Goal: Use online tool/utility: Utilize a website feature to perform a specific function

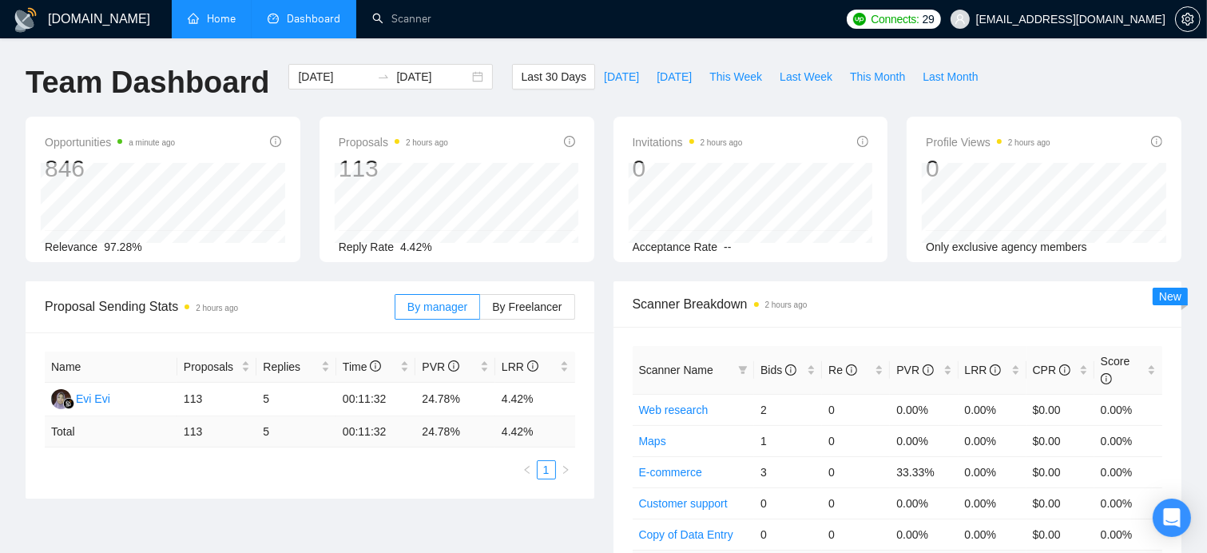
click at [191, 26] on link "Home" at bounding box center [212, 19] width 48 height 14
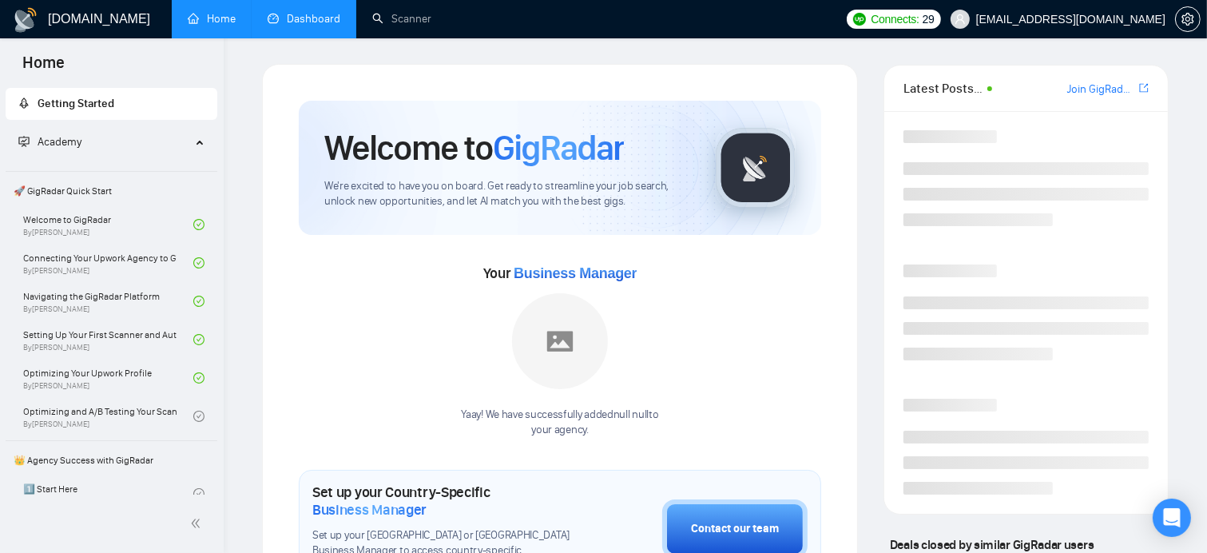
click at [324, 26] on link "Dashboard" at bounding box center [304, 19] width 73 height 14
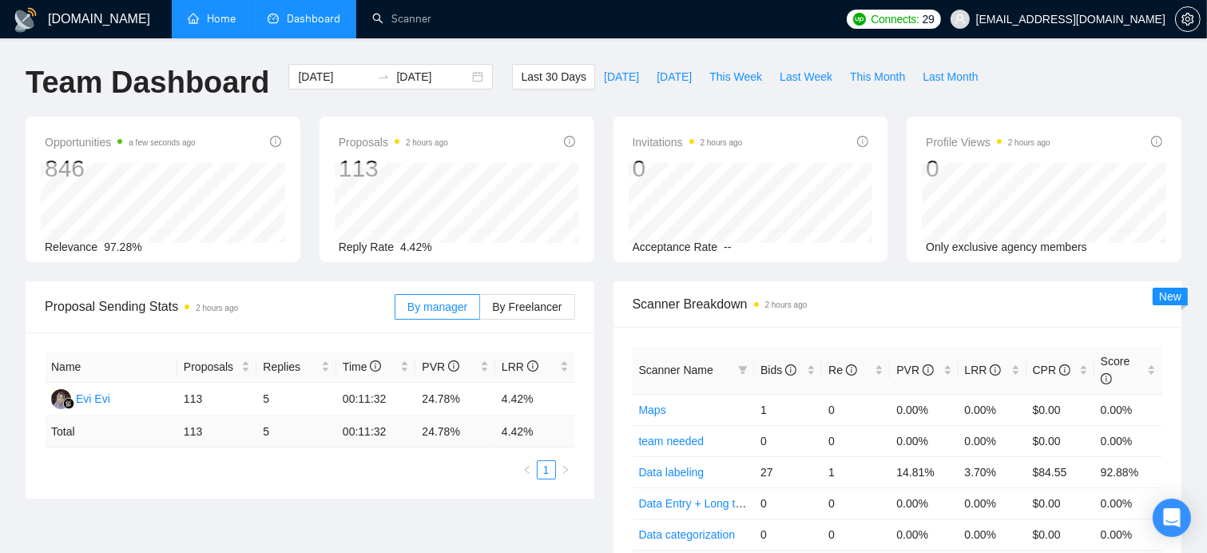
click at [224, 18] on link "Home" at bounding box center [212, 19] width 48 height 14
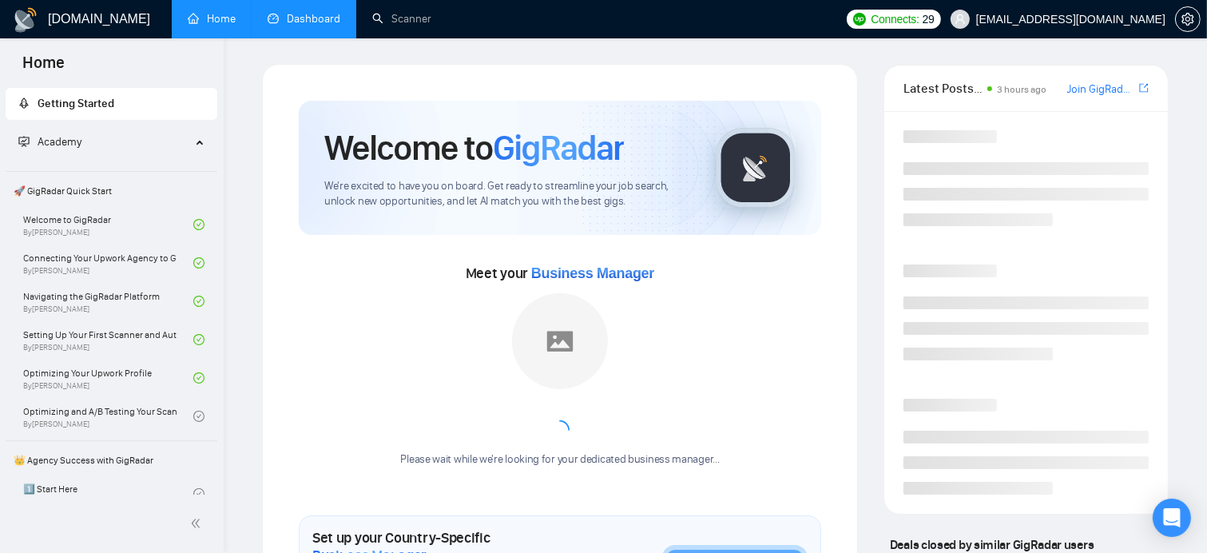
click at [308, 19] on link "Dashboard" at bounding box center [304, 19] width 73 height 14
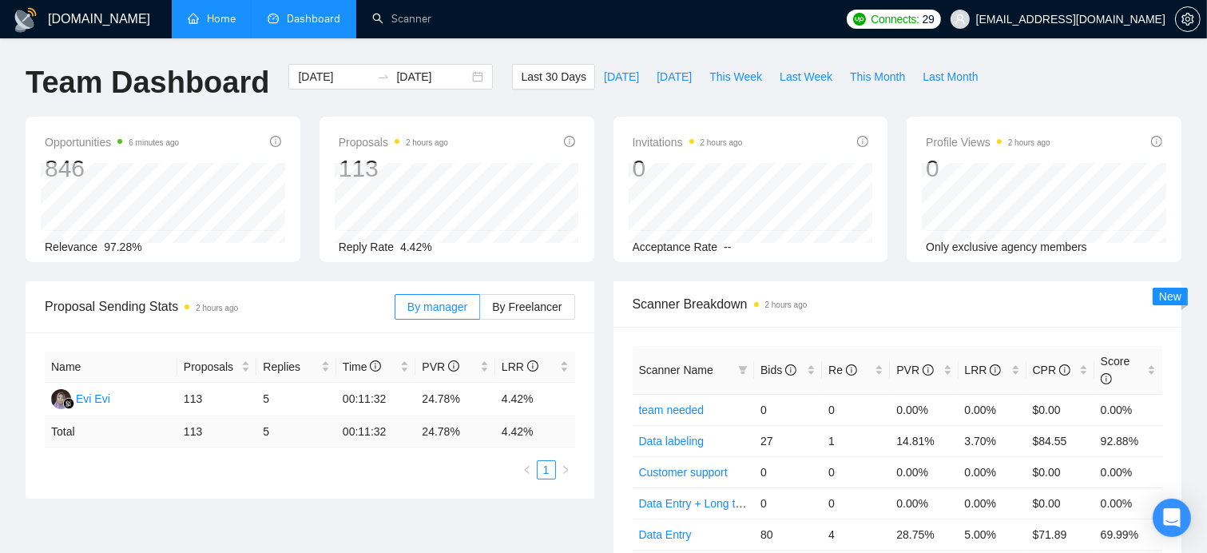
click at [236, 21] on link "Home" at bounding box center [212, 19] width 48 height 14
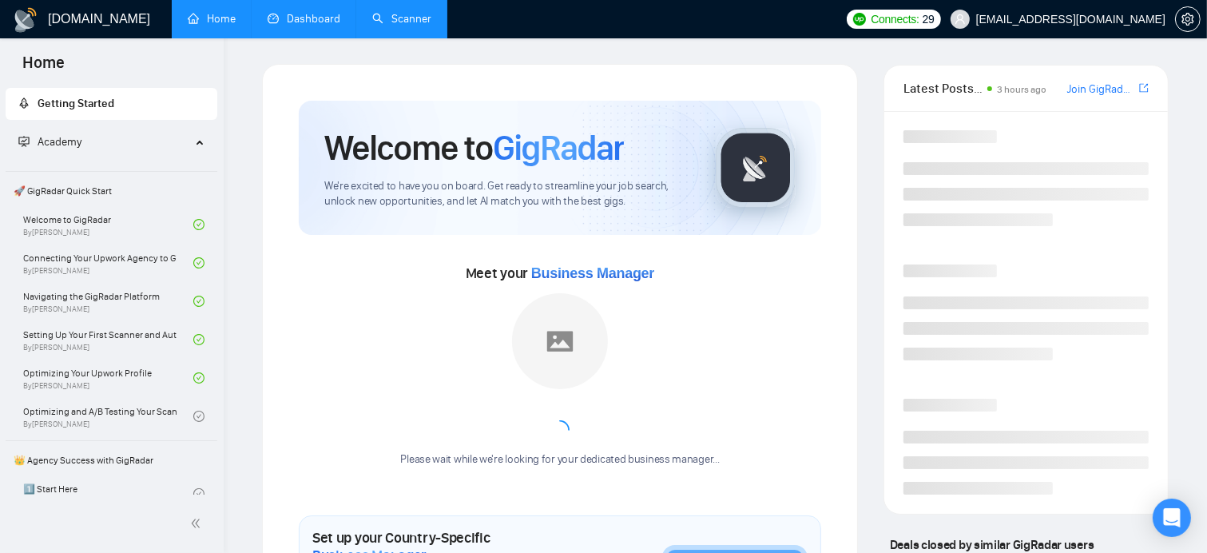
click at [390, 14] on link "Scanner" at bounding box center [401, 19] width 59 height 14
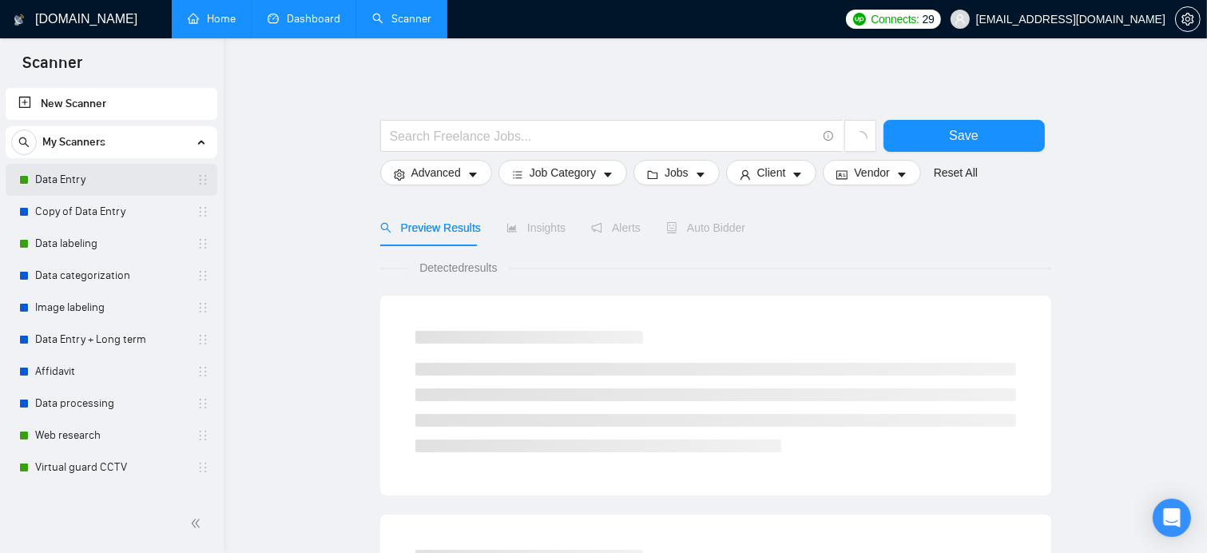
click at [74, 185] on link "Data Entry" at bounding box center [111, 180] width 152 height 32
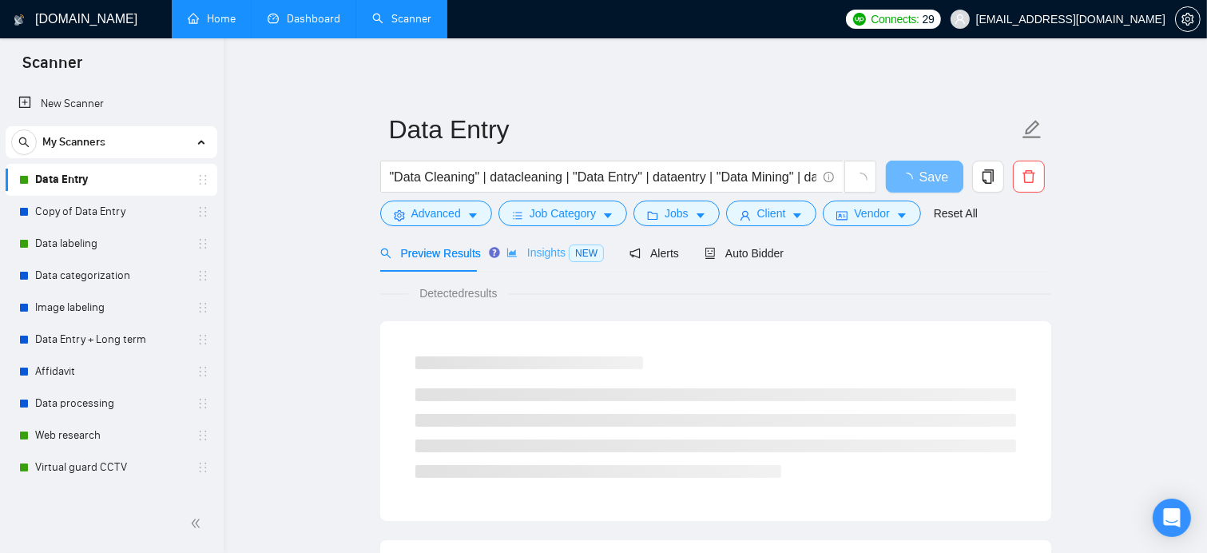
click at [554, 265] on div "Insights NEW" at bounding box center [555, 253] width 97 height 38
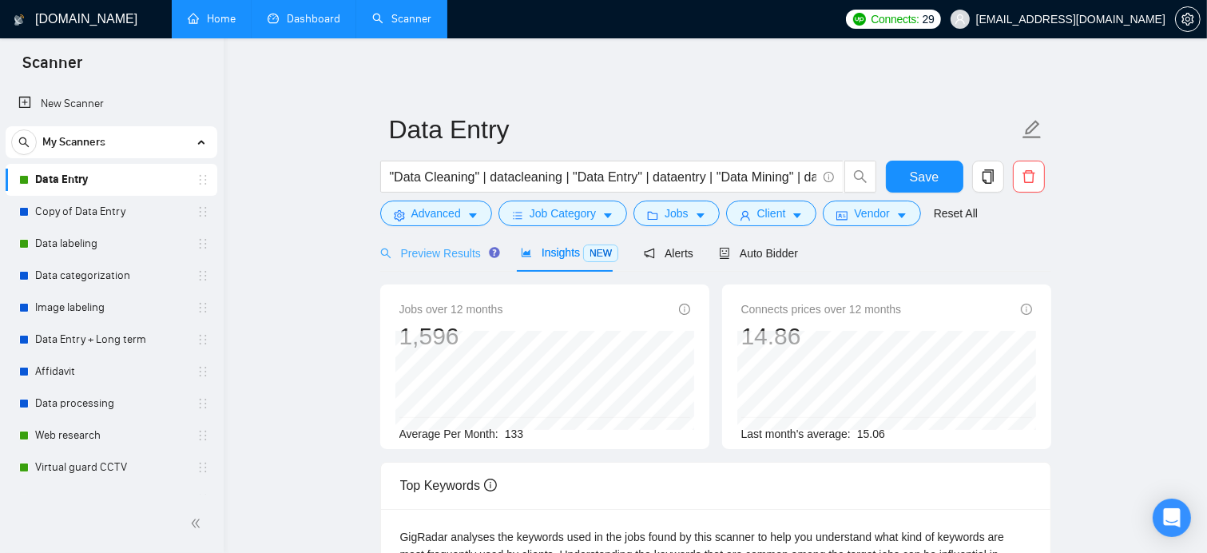
click at [454, 263] on div "Preview Results" at bounding box center [437, 253] width 115 height 38
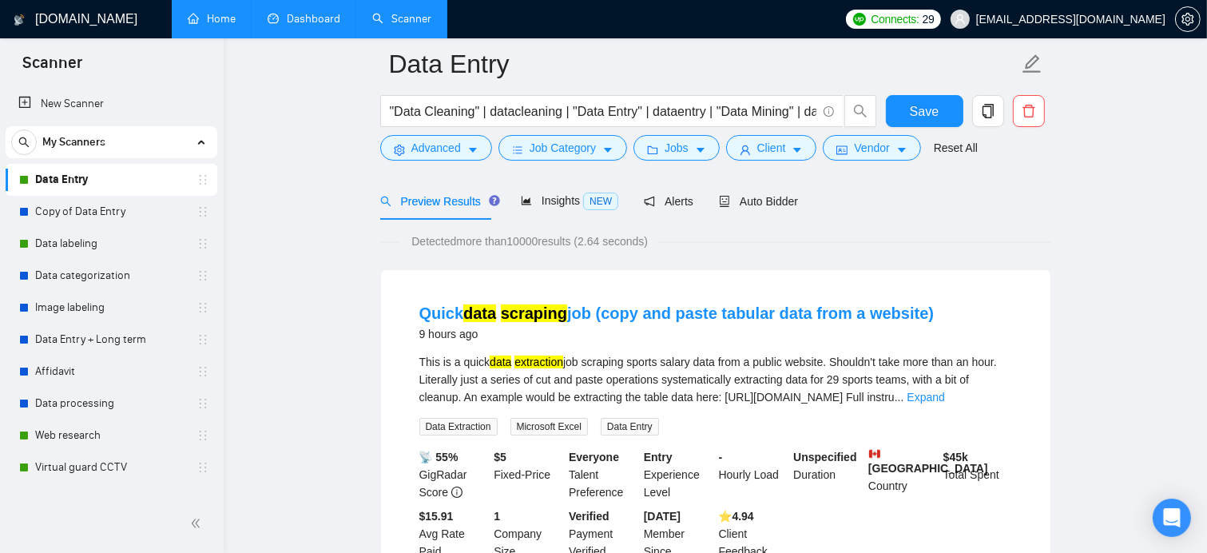
scroll to position [80, 0]
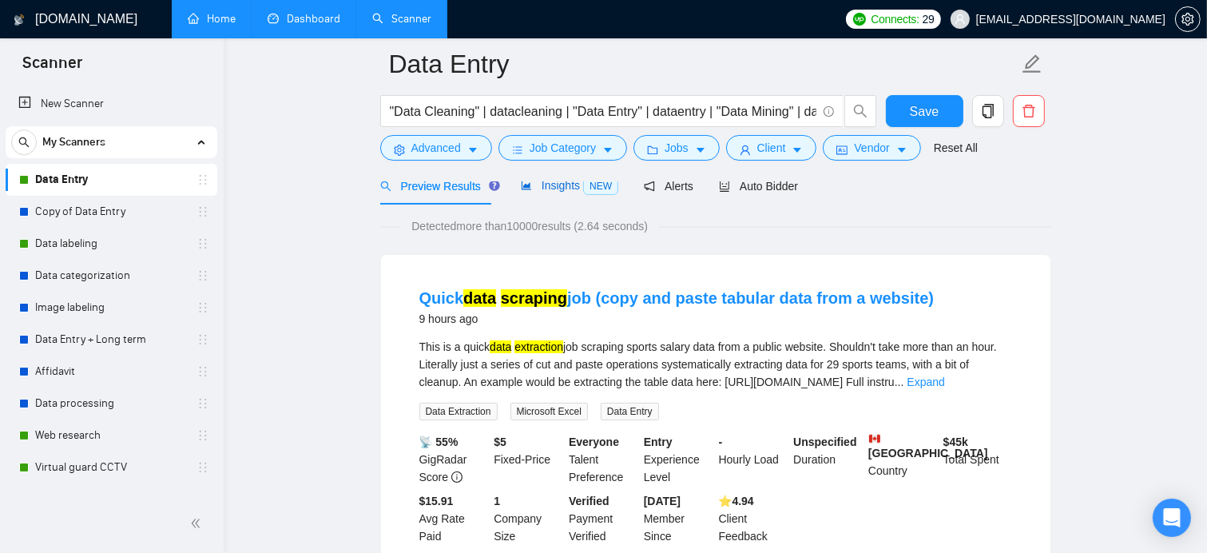
click at [523, 186] on icon "area-chart" at bounding box center [527, 185] width 10 height 9
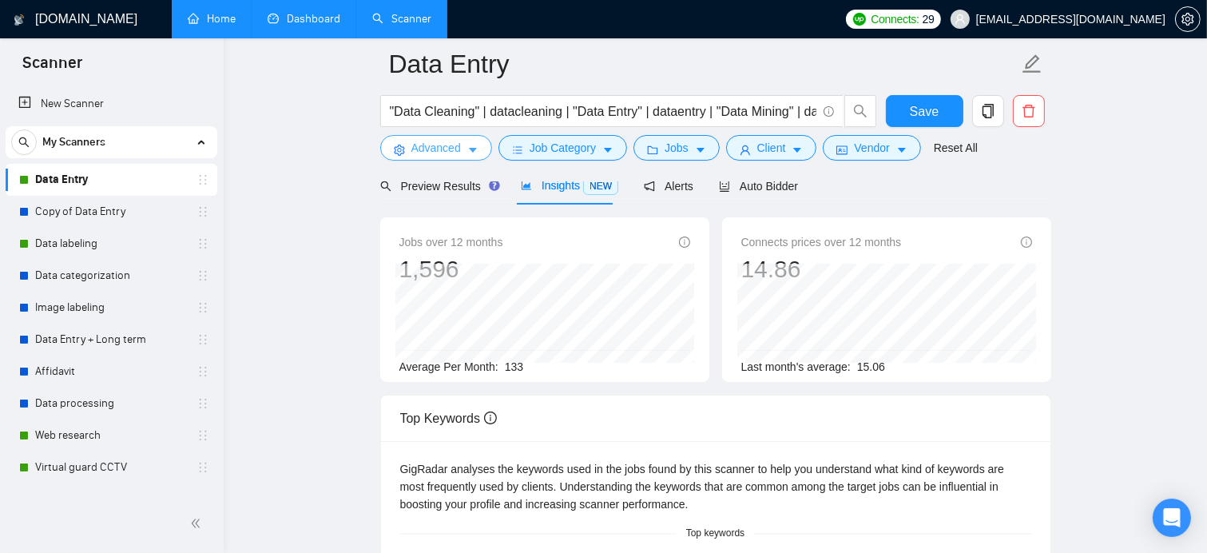
click at [444, 149] on span "Advanced" at bounding box center [437, 148] width 50 height 18
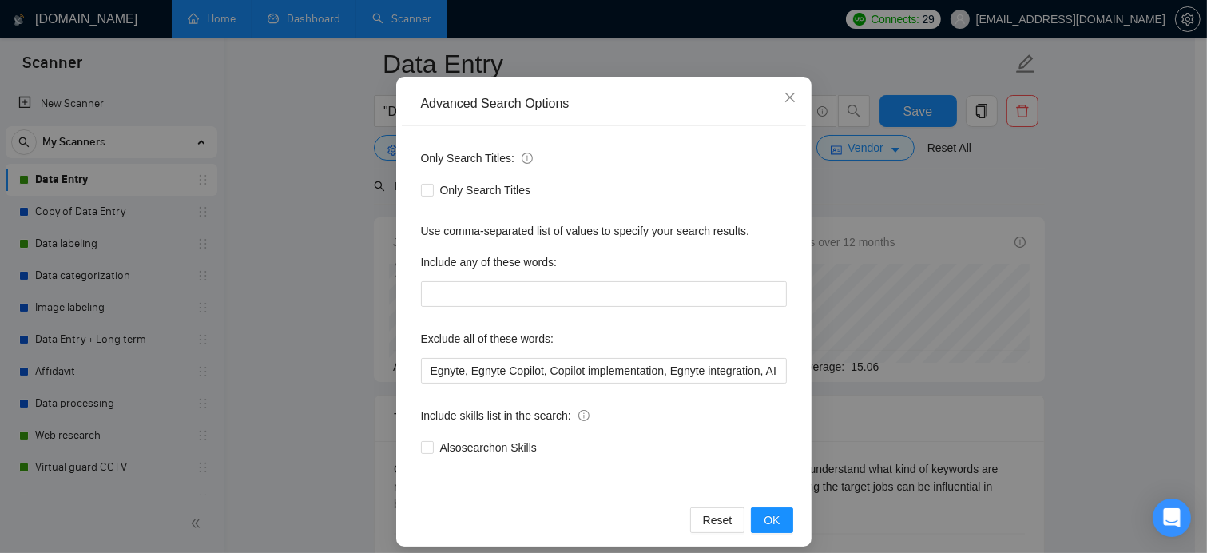
scroll to position [112, 0]
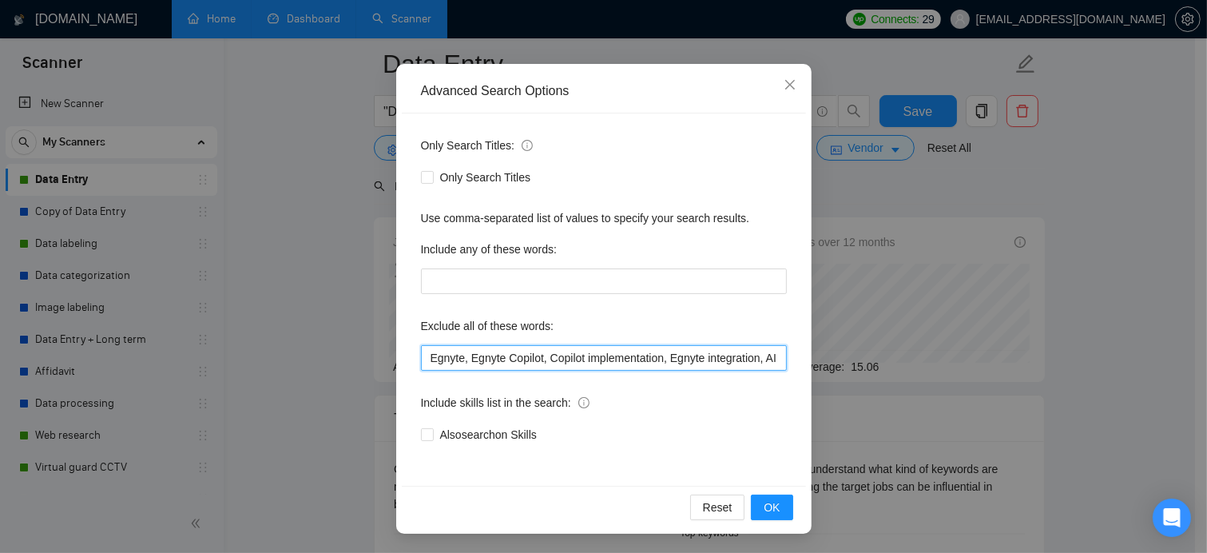
click at [423, 361] on input "Egnyte, Egnyte Copilot, Copilot implementation, Egnyte integration, AI consulta…" at bounding box center [604, 358] width 366 height 26
paste input ""Go High Level", GHL, HighLevel, funnel tracking, multi-offer funnel, tags and …"
type input ""Lo Ipsu Dolor", SIT, AmetConse, adipis elitsedd, eiusm-tempo incidi, utla etd …"
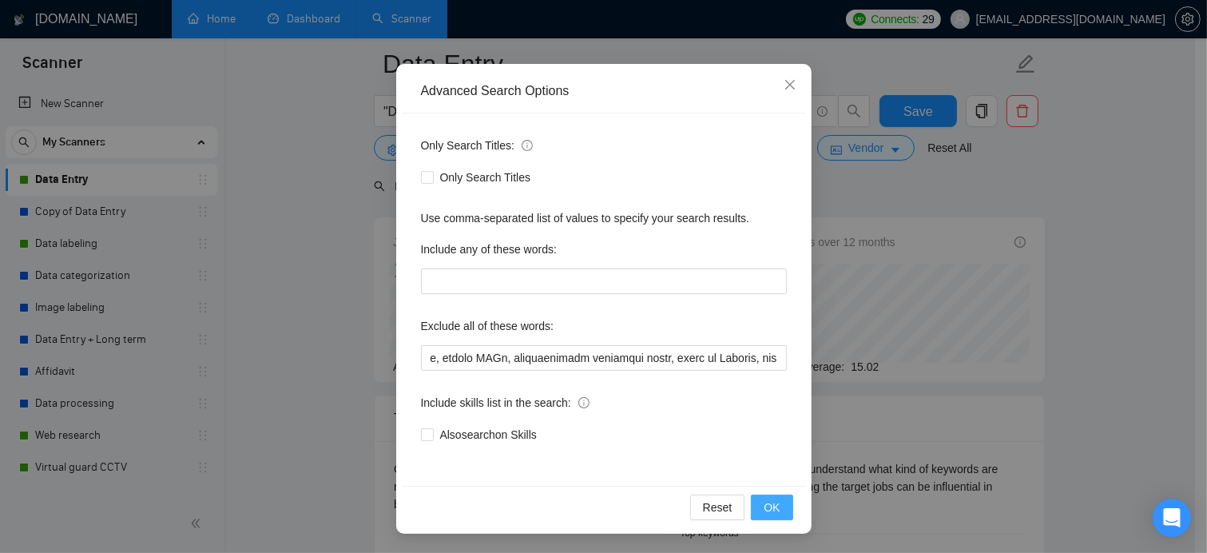
click at [771, 502] on span "OK" at bounding box center [772, 508] width 16 height 18
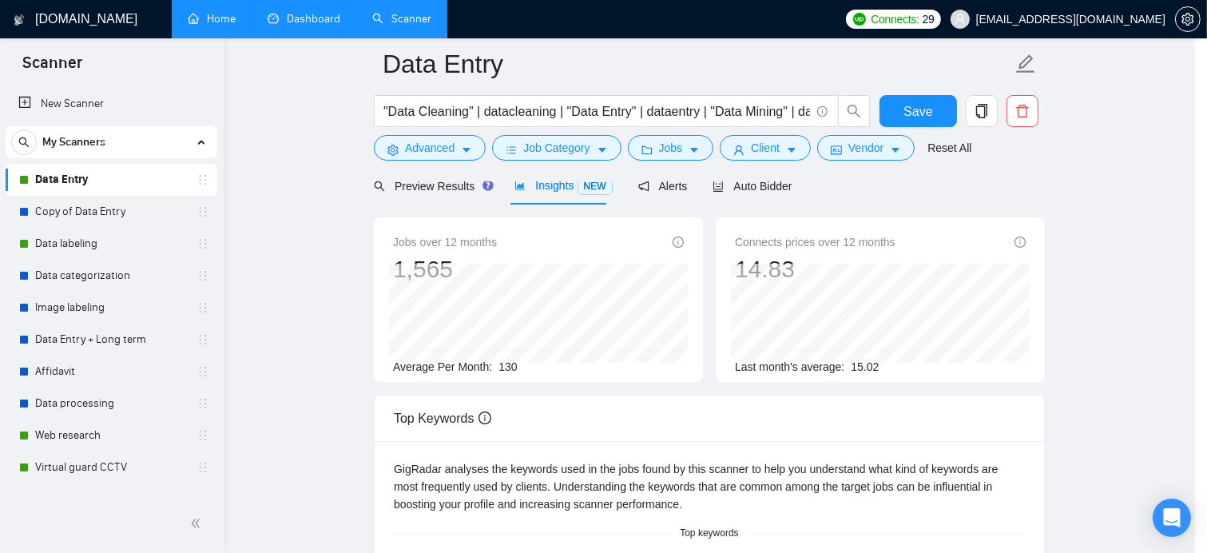
scroll to position [32, 0]
